Goal: Task Accomplishment & Management: Manage account settings

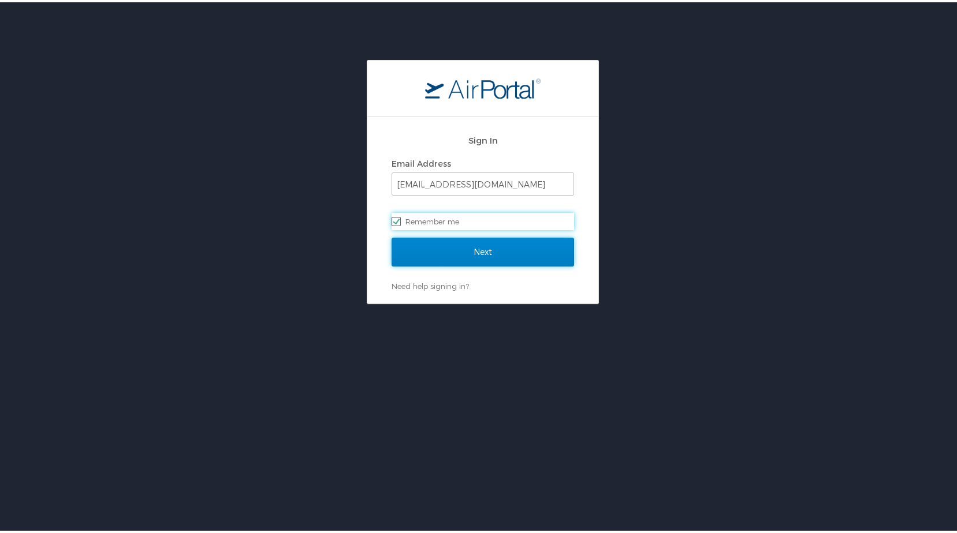
click at [476, 247] on input "Next" at bounding box center [482, 250] width 182 height 29
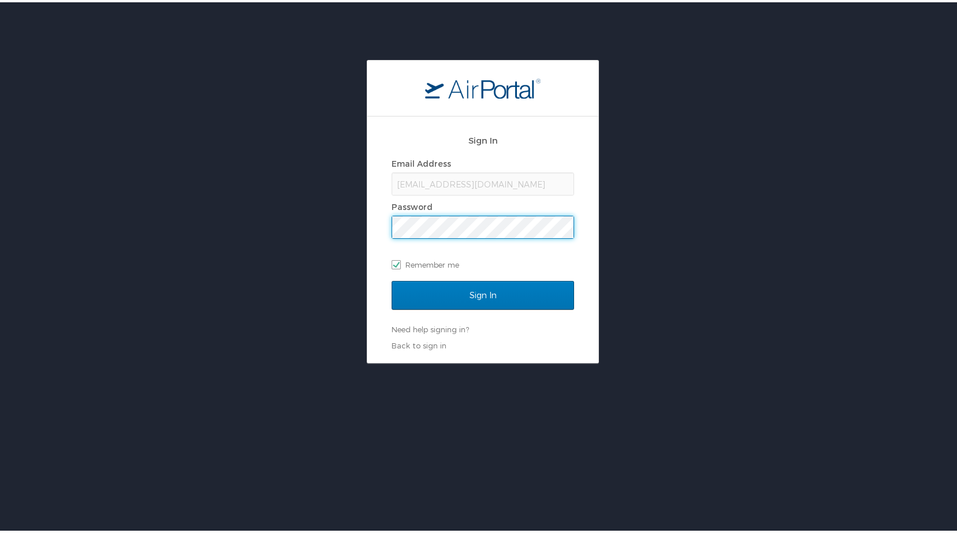
drag, startPoint x: 492, startPoint y: 312, endPoint x: 500, endPoint y: 306, distance: 10.3
click at [494, 311] on div "Sign In" at bounding box center [482, 300] width 182 height 43
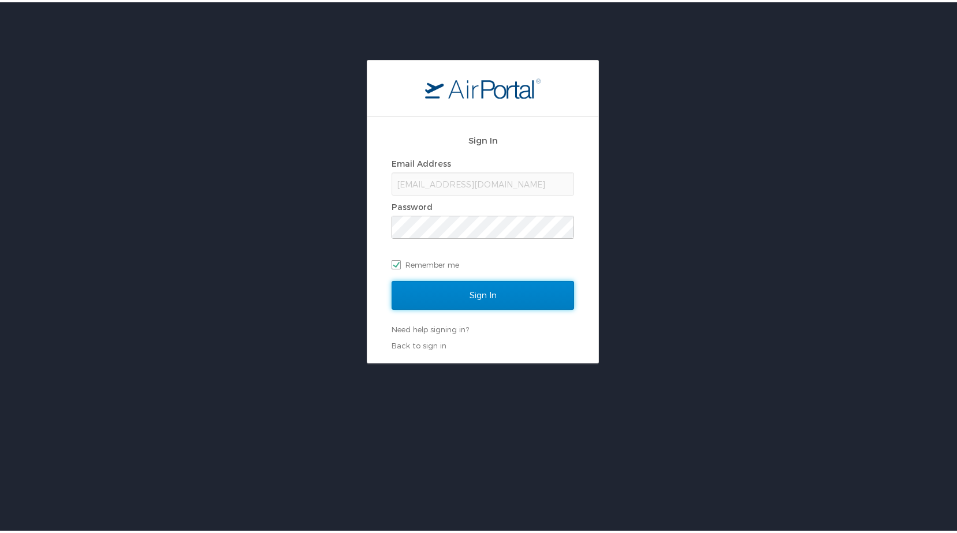
click at [500, 305] on input "Sign In" at bounding box center [482, 293] width 182 height 29
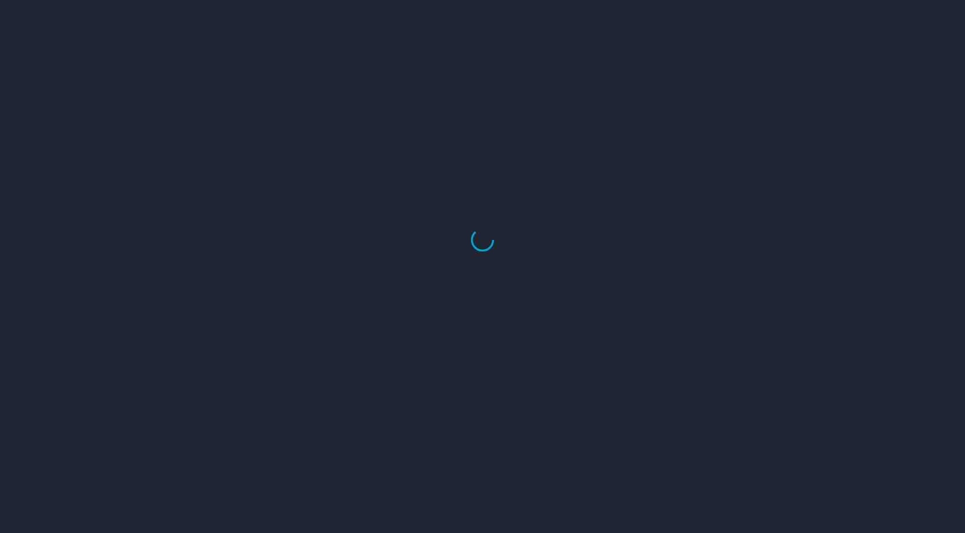
select select "US"
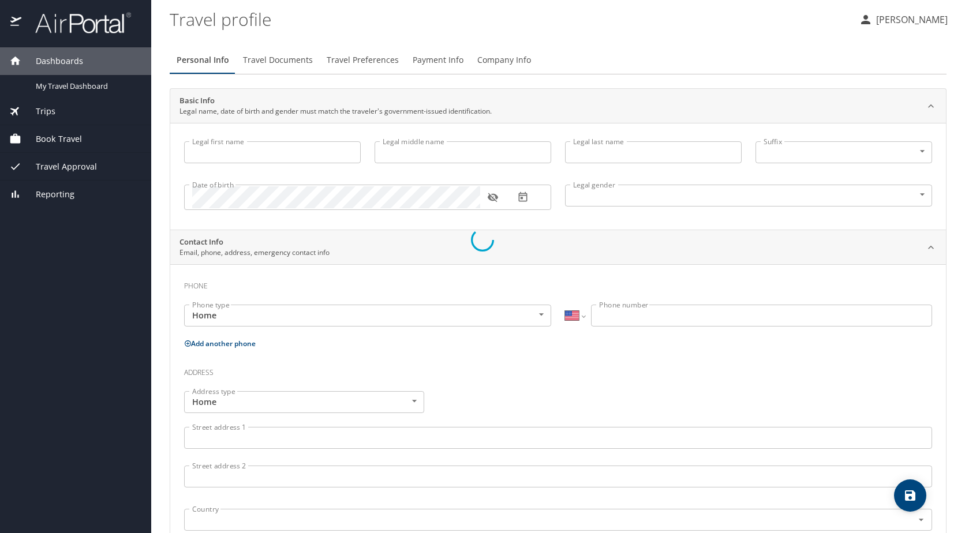
type input "[GEOGRAPHIC_DATA]"
type input "C"
type input "Riley"
type input "Female"
select select "US"
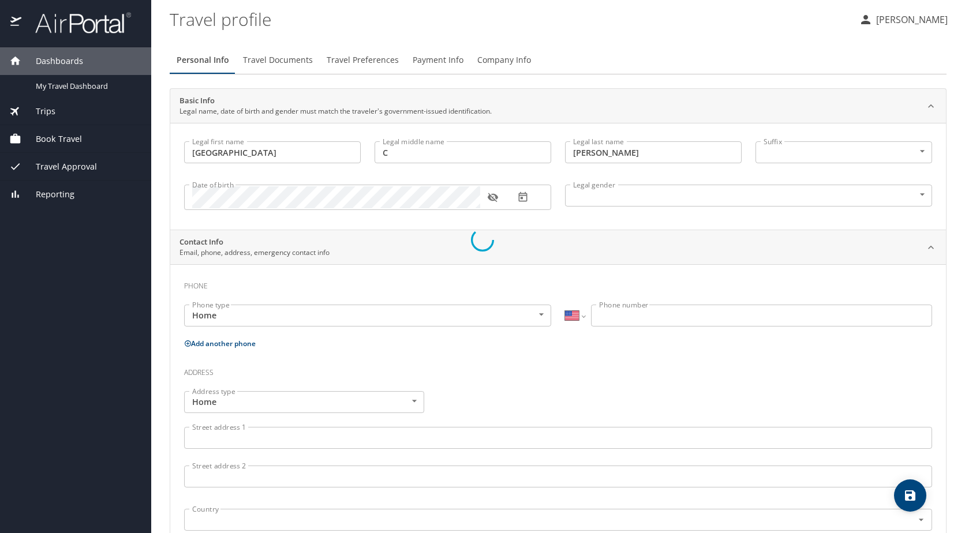
select select "US"
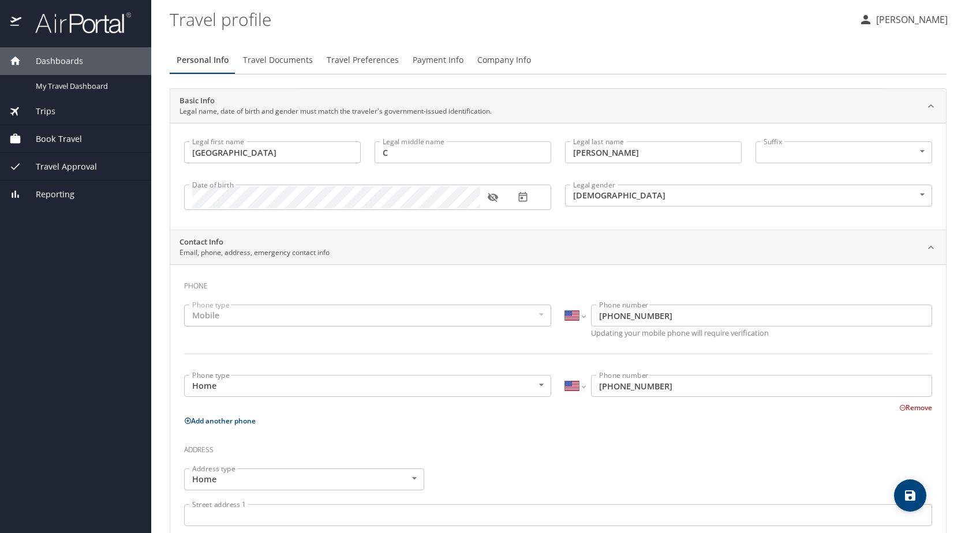
click at [49, 140] on span "Book Travel" at bounding box center [51, 139] width 61 height 13
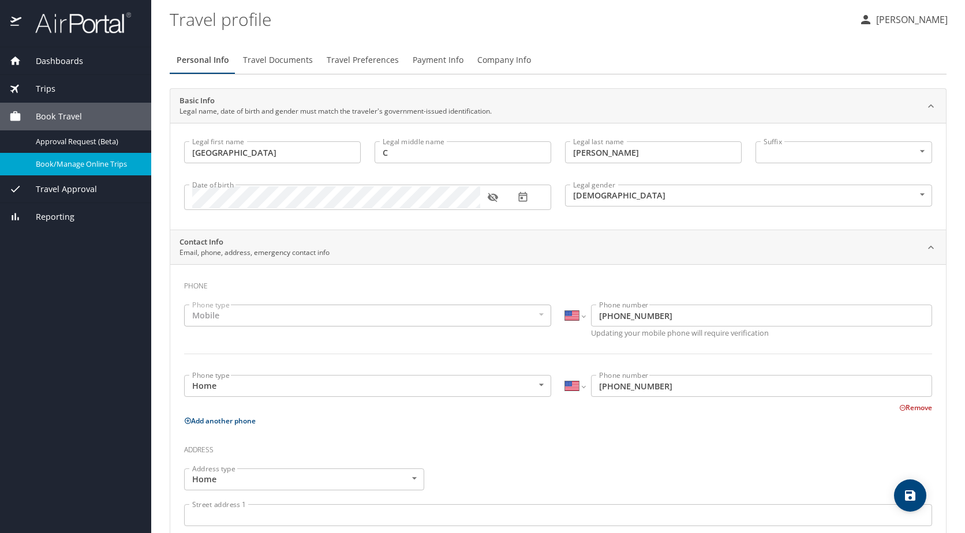
click at [72, 165] on span "Book/Manage Online Trips" at bounding box center [87, 164] width 102 height 11
